Goal: Information Seeking & Learning: Learn about a topic

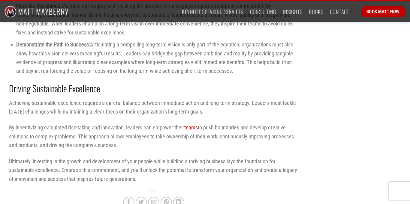
scroll to position [858, 0]
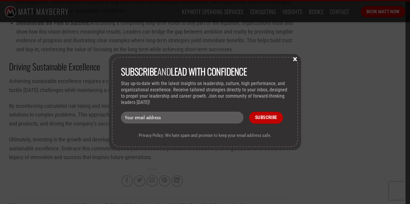
click at [294, 62] on button "×" at bounding box center [294, 58] width 9 height 5
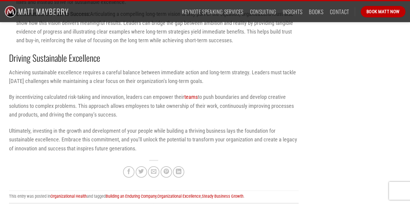
click at [136, 153] on p "Ultimately, investing in the growth and development of your people while buildi…" at bounding box center [154, 140] width 290 height 26
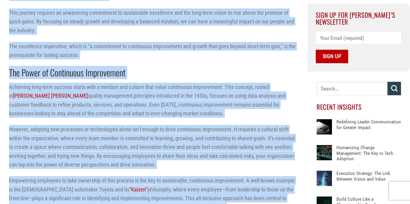
scroll to position [0, 0]
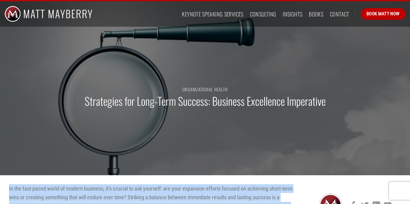
drag, startPoint x: 136, startPoint y: 158, endPoint x: 5, endPoint y: 179, distance: 133.5
copy div "Lo ips dolo-sitam conse ad elitse doeiusmo, te’i utlabor et dol magnaali: eni a…"
click at [155, 122] on div "Organizational Health Strategies for Long-Term Success: Business Excellence Imp…" at bounding box center [205, 101] width 410 height 150
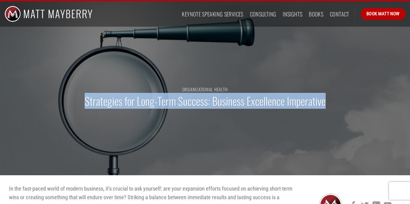
drag, startPoint x: 86, startPoint y: 100, endPoint x: 335, endPoint y: 105, distance: 248.2
click at [335, 105] on div "Organizational Health Strategies for Long-Term Success: Business Excellence Imp…" at bounding box center [205, 101] width 410 height 150
copy h1 "Strategies for Long-Term Success: Business Excellence Imperative"
